Goal: Task Accomplishment & Management: Manage account settings

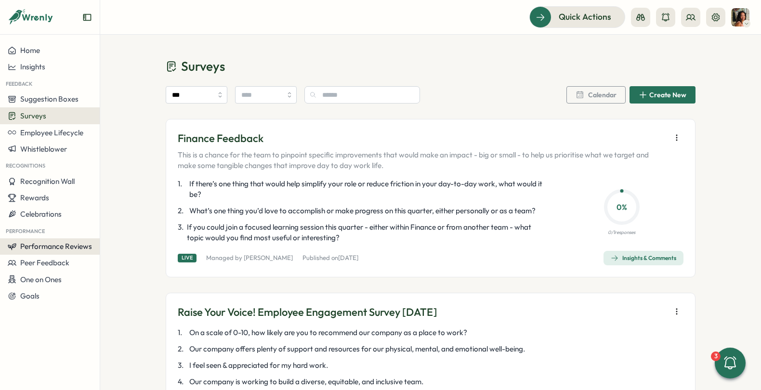
click at [32, 248] on span "Performance Reviews" at bounding box center [56, 246] width 72 height 9
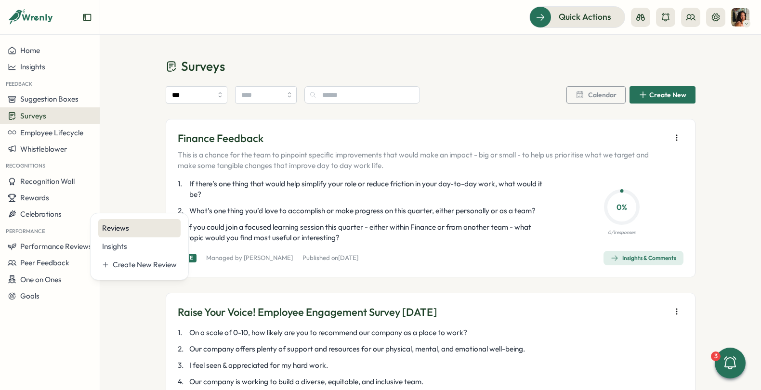
click at [170, 231] on div "Reviews" at bounding box center [139, 228] width 75 height 11
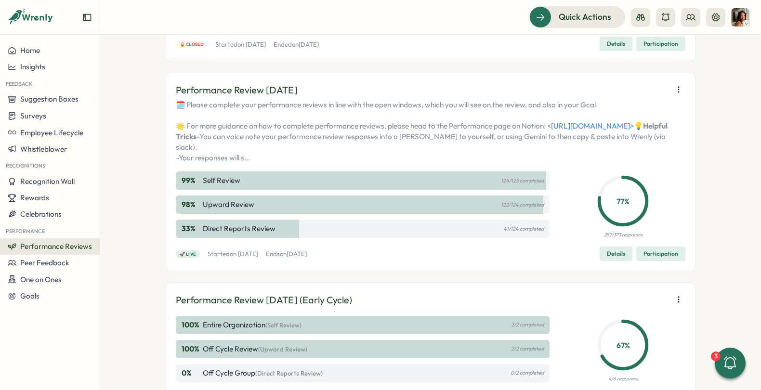
scroll to position [166, 0]
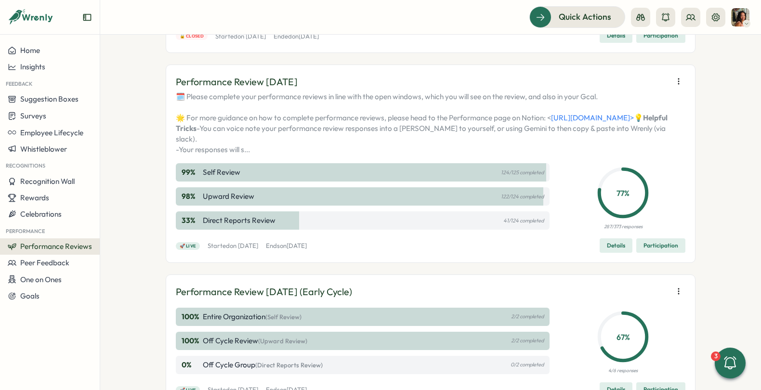
click at [654, 263] on div "Performance Review July 2025 🗓️ Please complete your performance reviews in lin…" at bounding box center [431, 164] width 530 height 198
click at [654, 253] on span "Participation" at bounding box center [661, 245] width 35 height 13
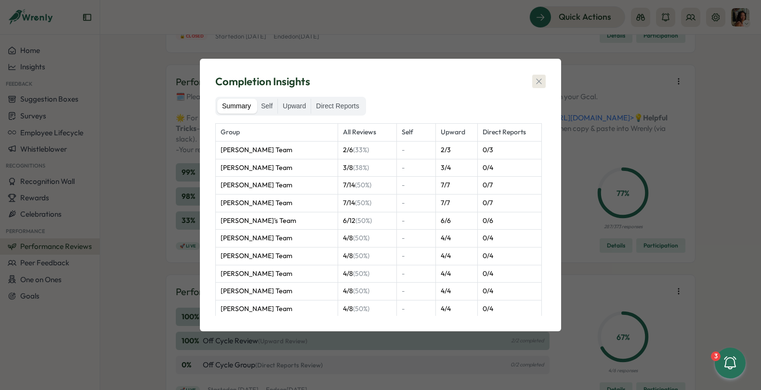
click at [545, 77] on button "button" at bounding box center [539, 81] width 13 height 13
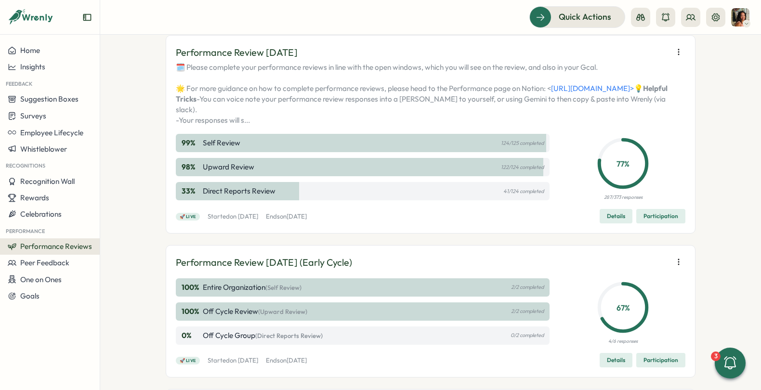
scroll to position [167, 0]
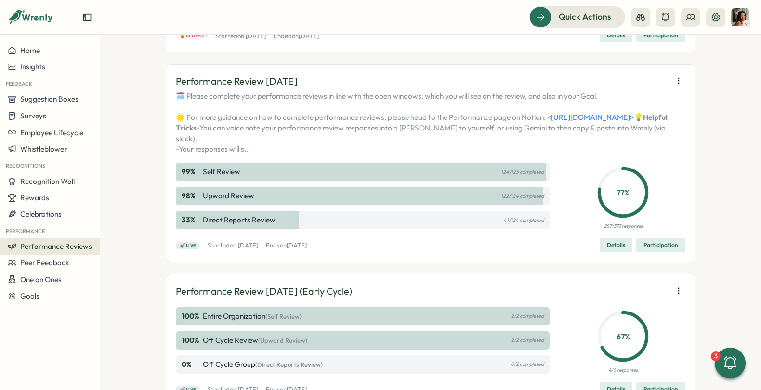
click at [658, 252] on span "Participation" at bounding box center [661, 245] width 35 height 13
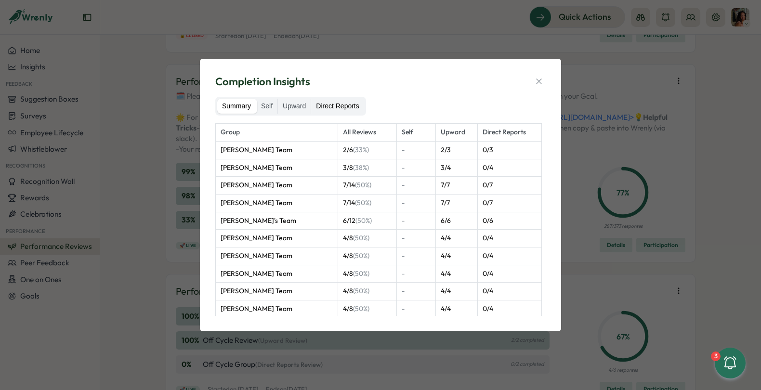
click at [338, 102] on label "Direct Reports" at bounding box center [337, 106] width 53 height 15
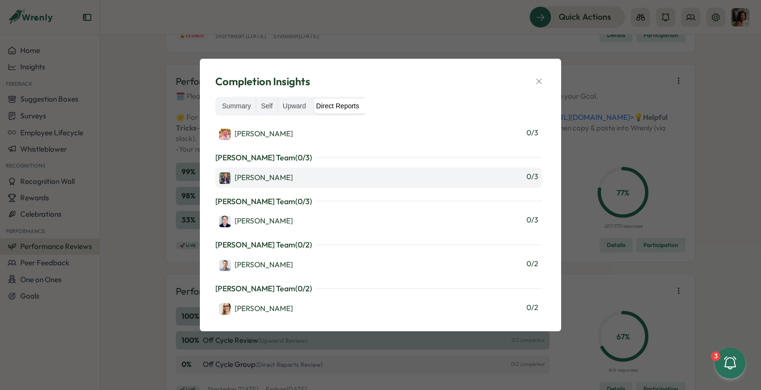
scroll to position [500, 0]
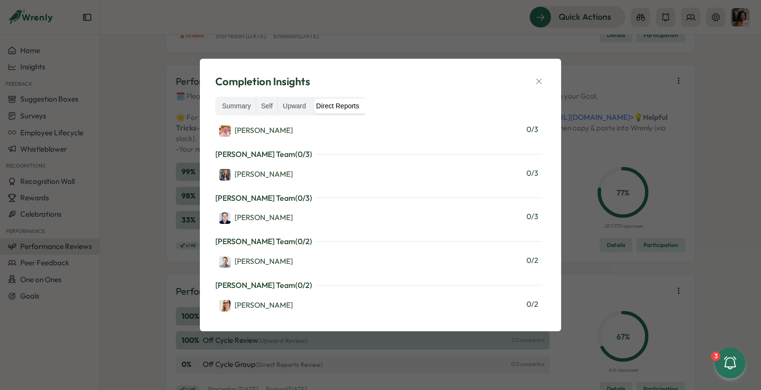
click at [325, 38] on div "Completion Insights Summary Self Upward Direct Reports Martyn Fagg's Team ( 0 /…" at bounding box center [380, 195] width 761 height 390
click at [542, 86] on icon "button" at bounding box center [539, 82] width 10 height 10
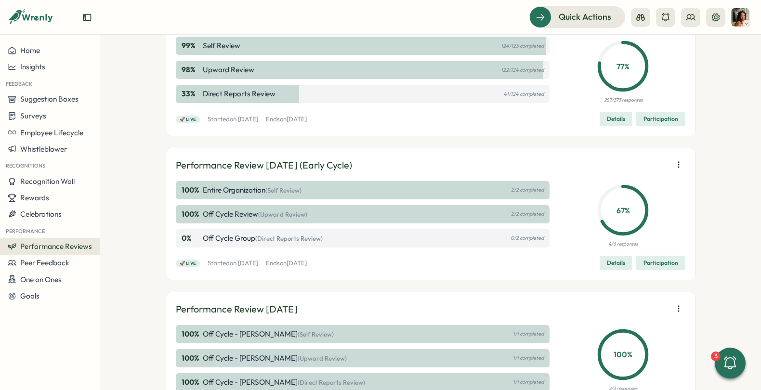
scroll to position [291, 0]
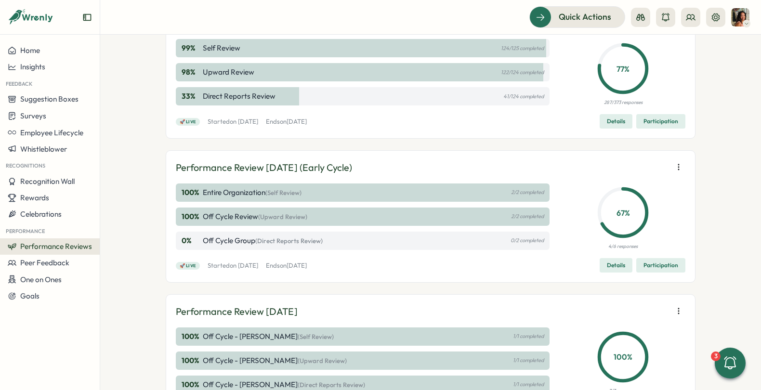
click at [664, 128] on span "Participation" at bounding box center [661, 121] width 35 height 13
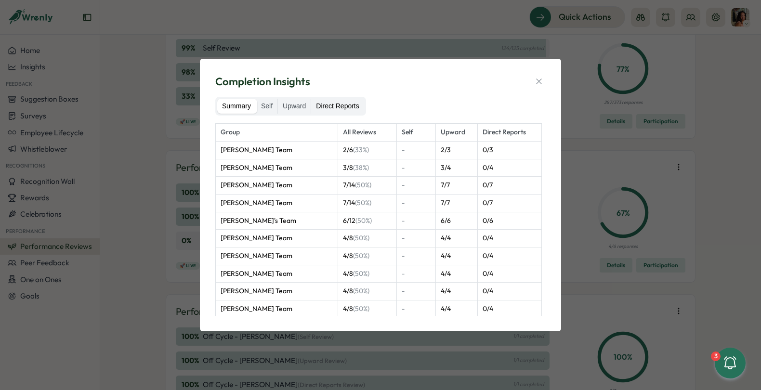
click at [331, 107] on label "Direct Reports" at bounding box center [337, 106] width 53 height 15
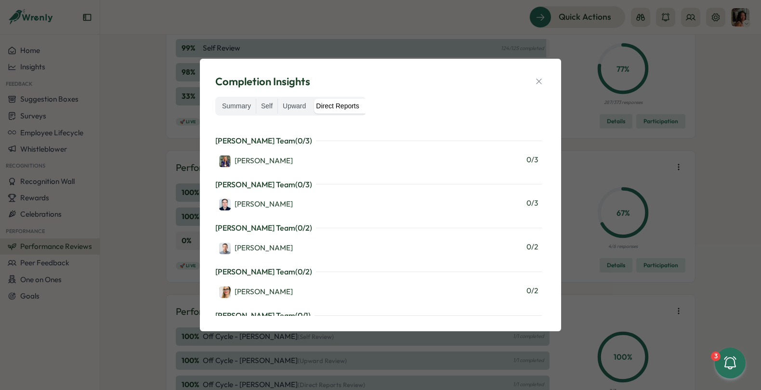
scroll to position [355, 0]
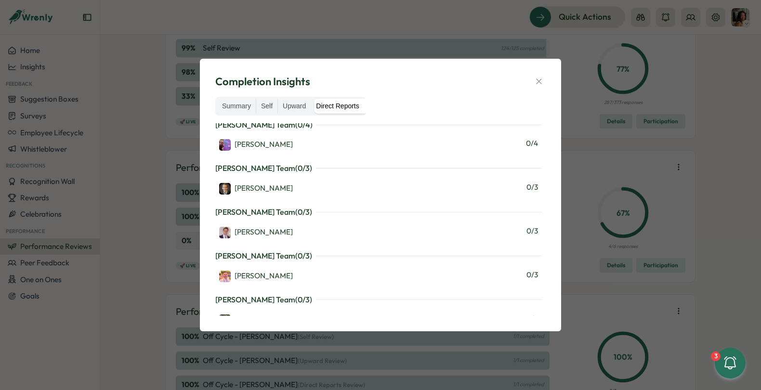
click at [531, 86] on div "Completion Insights" at bounding box center [380, 81] width 331 height 15
click at [542, 80] on icon "button" at bounding box center [539, 82] width 10 height 10
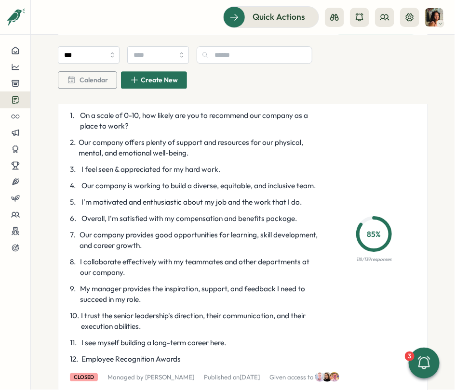
scroll to position [820, 0]
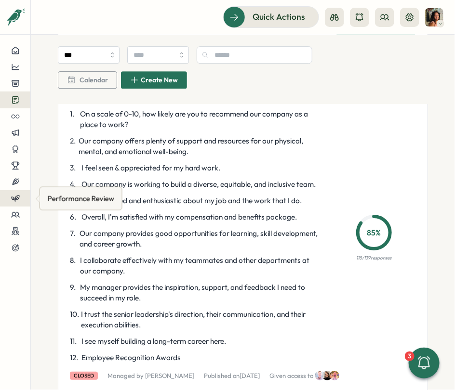
click at [14, 203] on button at bounding box center [15, 198] width 30 height 16
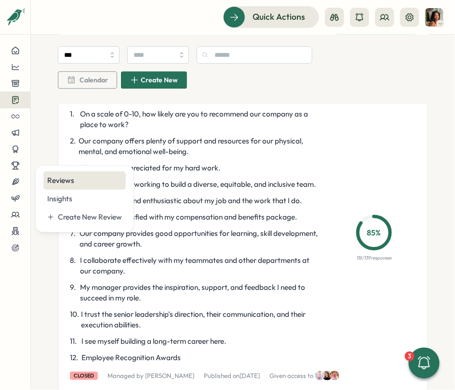
click at [78, 183] on div "Reviews" at bounding box center [84, 180] width 75 height 11
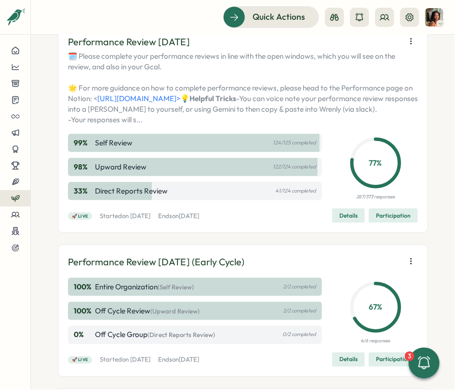
scroll to position [234, 0]
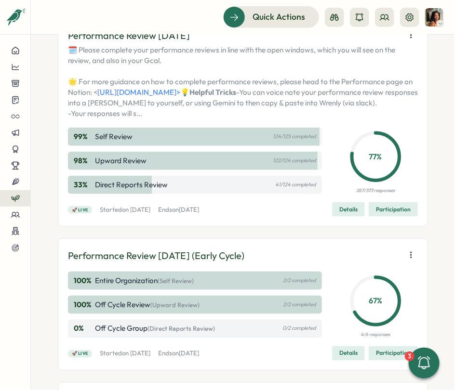
click at [343, 216] on span "Details" at bounding box center [348, 209] width 18 height 13
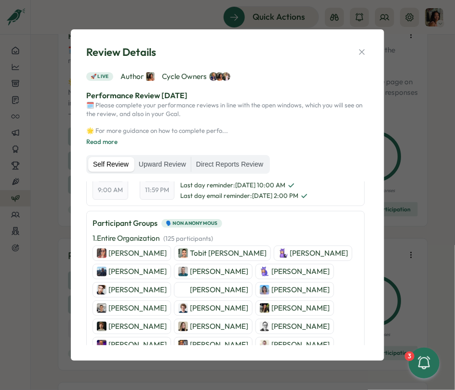
scroll to position [47, 0]
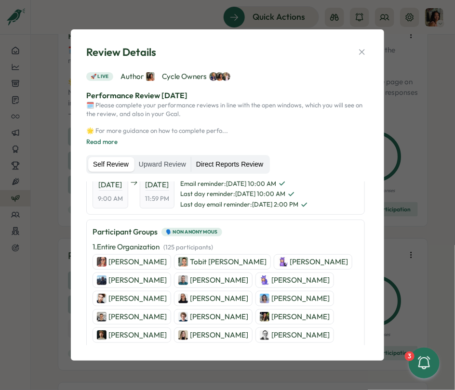
click at [222, 168] on label "Direct Reports Review" at bounding box center [229, 164] width 77 height 15
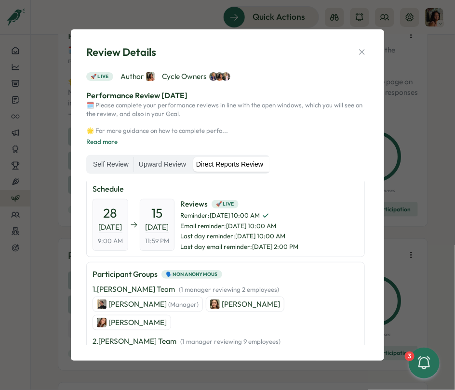
scroll to position [0, 0]
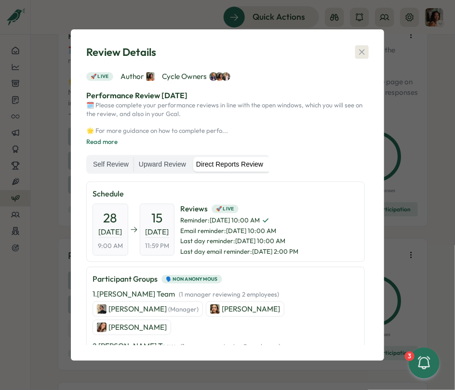
click at [362, 51] on icon "button" at bounding box center [362, 52] width 10 height 10
